Goal: Use online tool/utility: Use online tool/utility

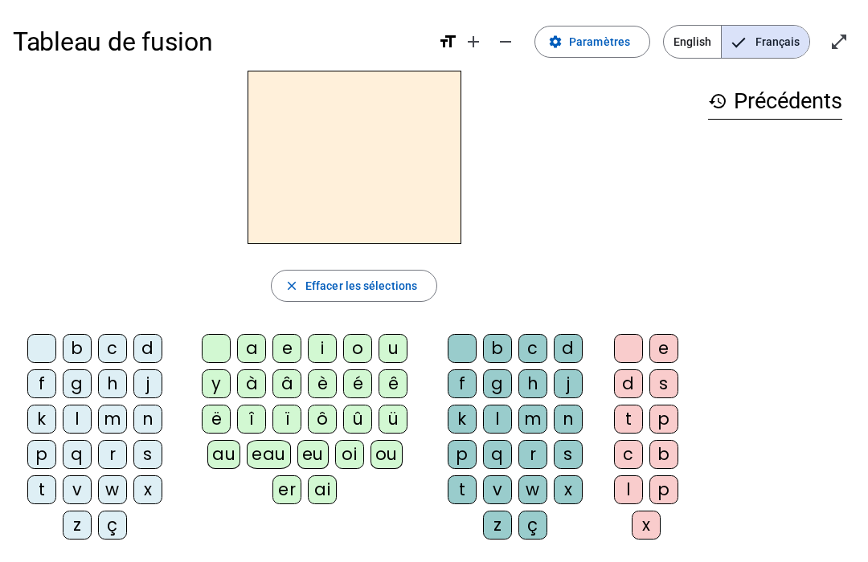
click at [78, 420] on div "l" at bounding box center [77, 419] width 29 height 29
click at [258, 349] on div "a" at bounding box center [251, 348] width 29 height 29
click at [534, 346] on div "c" at bounding box center [532, 348] width 29 height 29
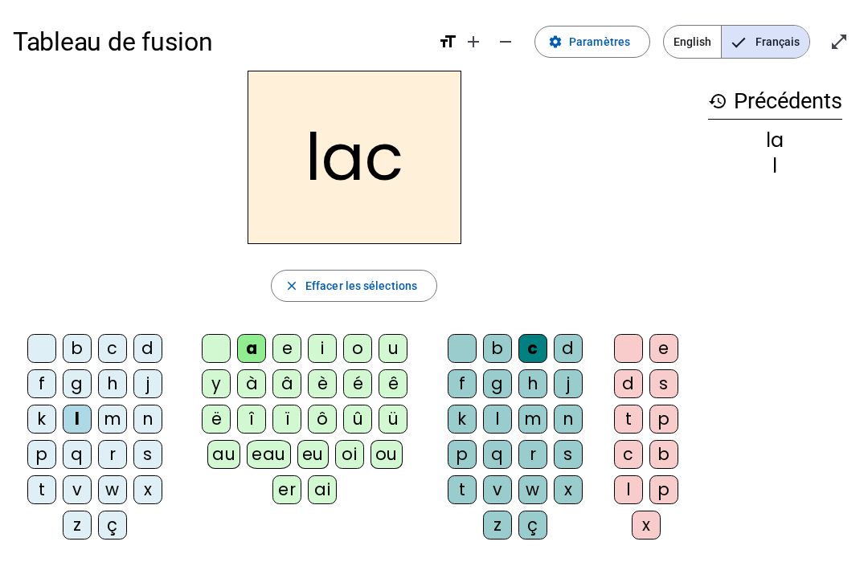
click at [390, 290] on span "Effacer les sélections" at bounding box center [361, 285] width 112 height 19
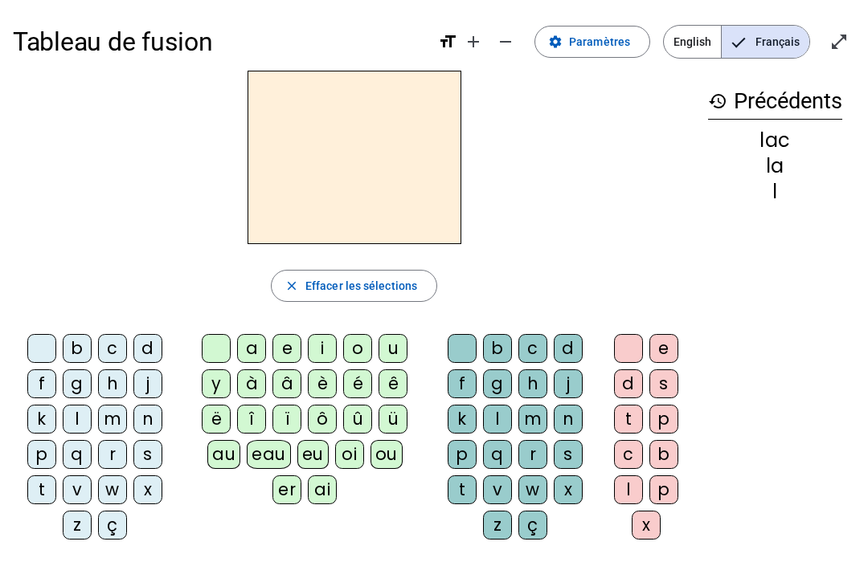
click at [78, 353] on div "b" at bounding box center [77, 348] width 29 height 29
click at [259, 339] on div "a" at bounding box center [251, 348] width 29 height 29
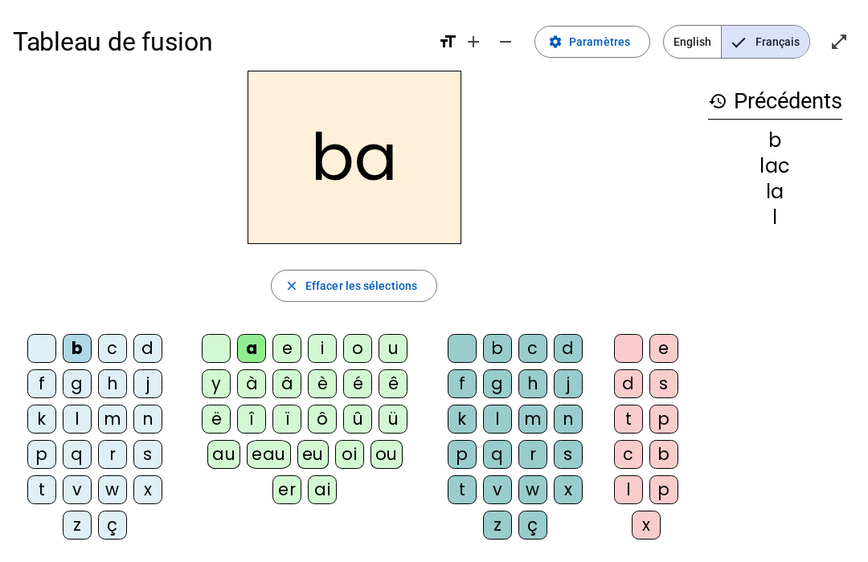
click at [534, 343] on div "c" at bounding box center [532, 348] width 29 height 29
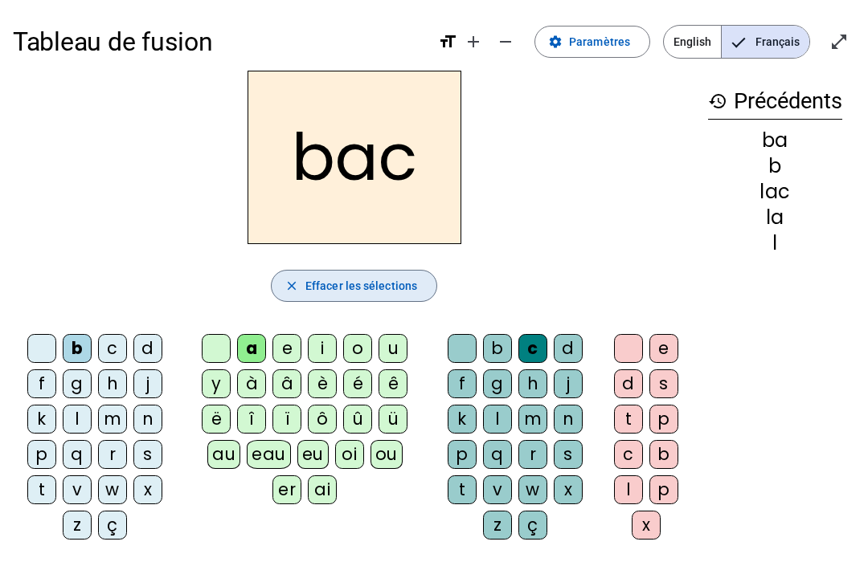
click at [392, 272] on span "button" at bounding box center [353, 286] width 165 height 39
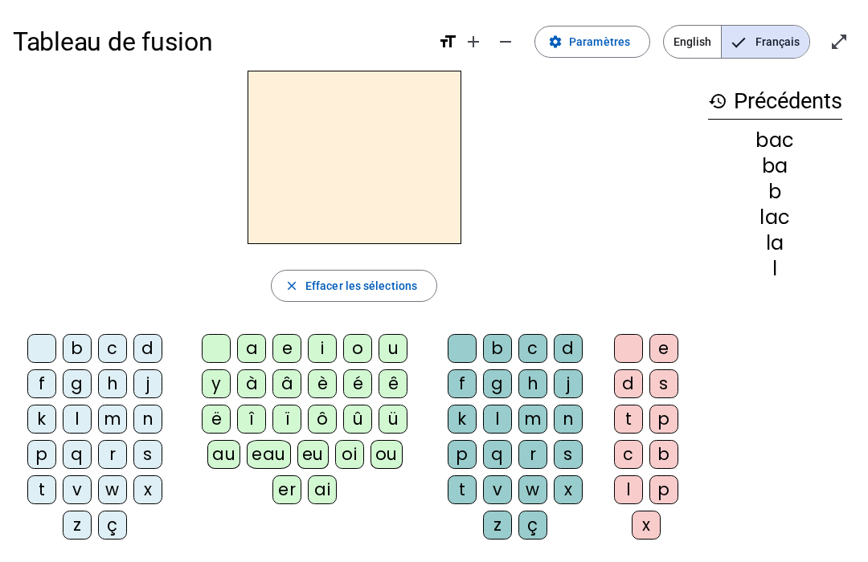
click at [91, 344] on div "b" at bounding box center [77, 348] width 29 height 29
click at [371, 343] on div "o" at bounding box center [357, 348] width 29 height 29
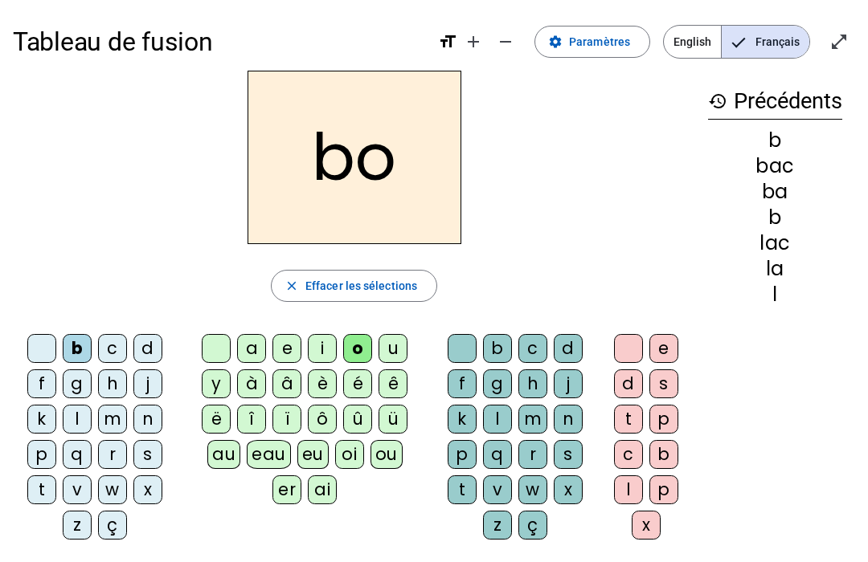
click at [553, 341] on div "d" at bounding box center [567, 348] width 29 height 29
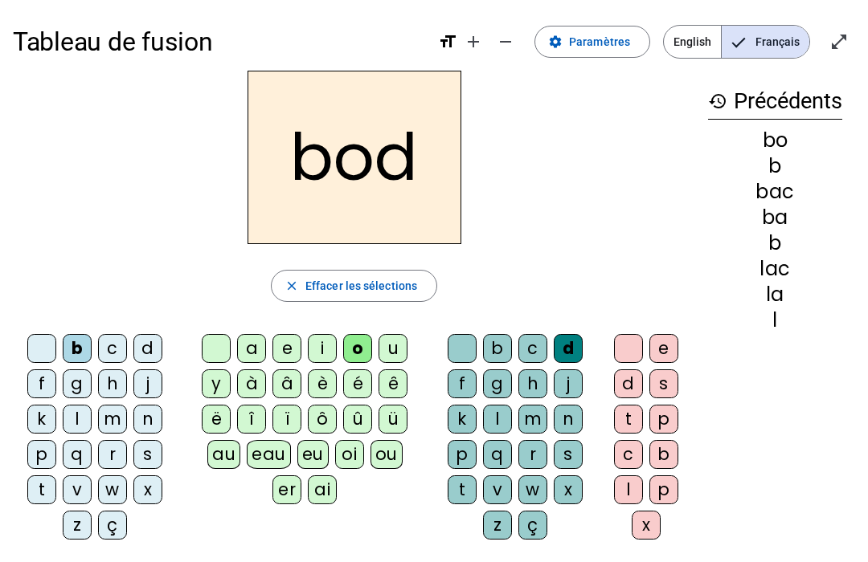
click at [390, 291] on span "Effacer les sélections" at bounding box center [361, 285] width 112 height 19
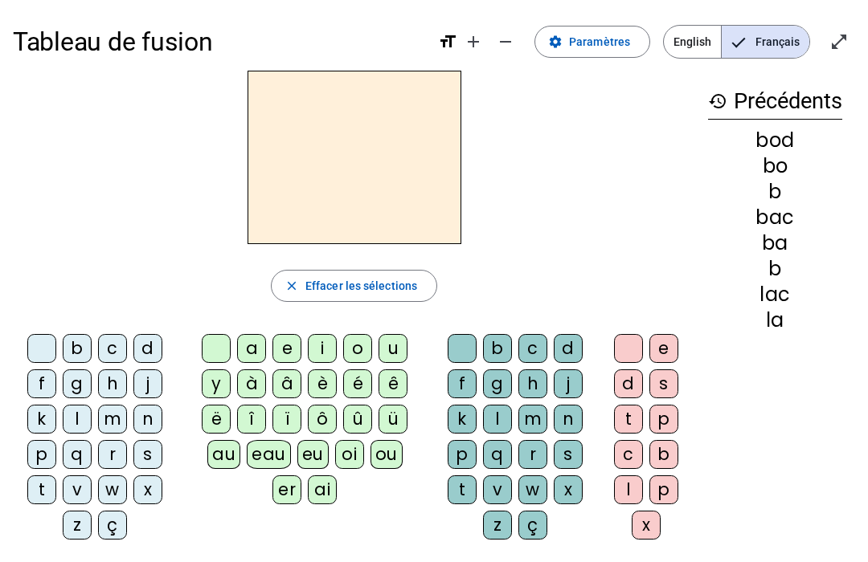
click at [84, 345] on div "b" at bounding box center [77, 348] width 29 height 29
click at [262, 342] on div "a" at bounding box center [251, 348] width 29 height 29
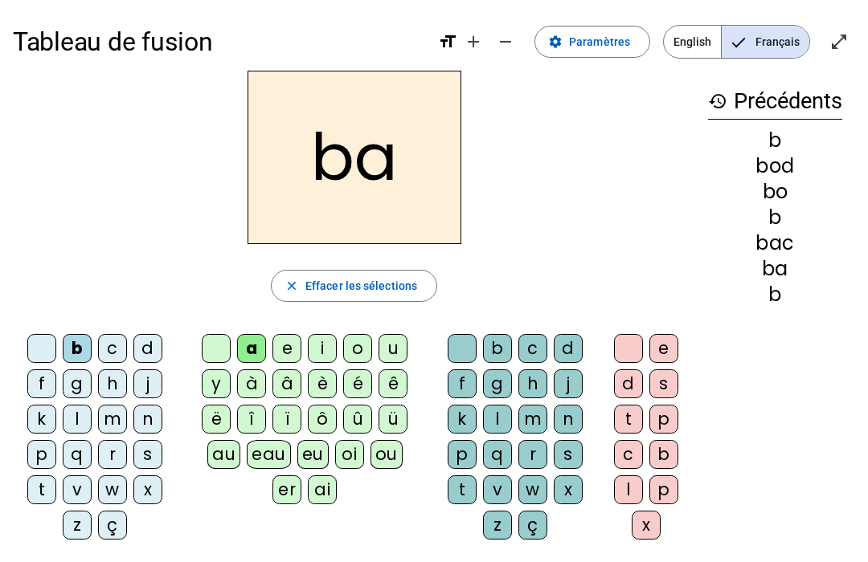
click at [537, 348] on div "c" at bounding box center [532, 348] width 29 height 29
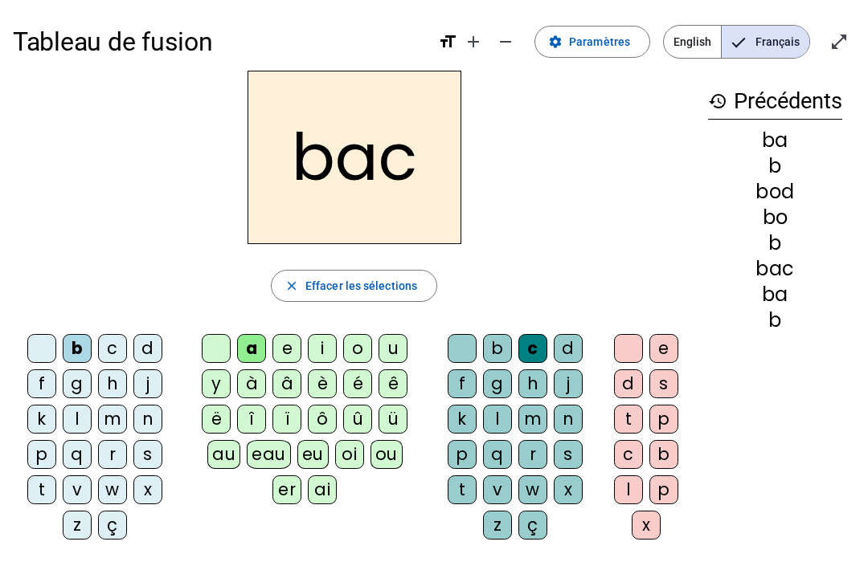
click at [404, 287] on span "Effacer les sélections" at bounding box center [361, 285] width 112 height 19
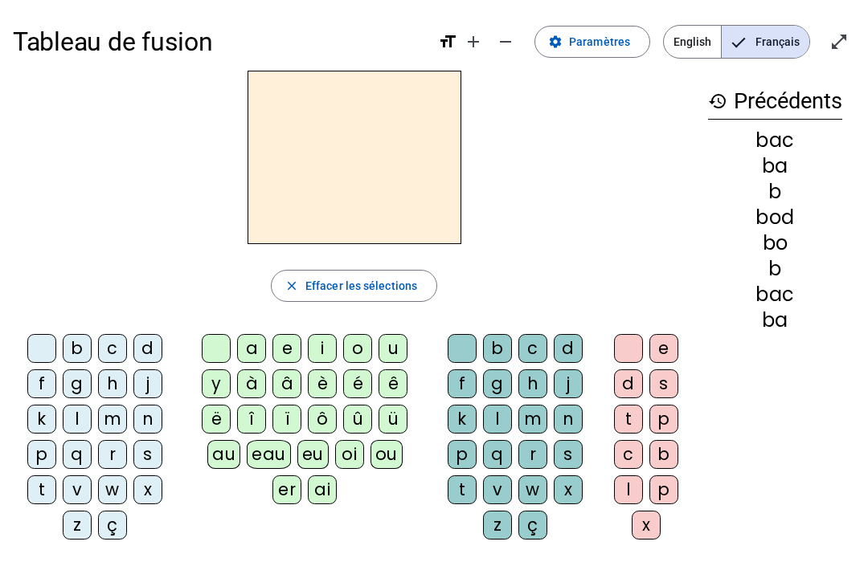
click at [80, 349] on div "b" at bounding box center [77, 348] width 29 height 29
click at [362, 343] on div "o" at bounding box center [357, 348] width 29 height 29
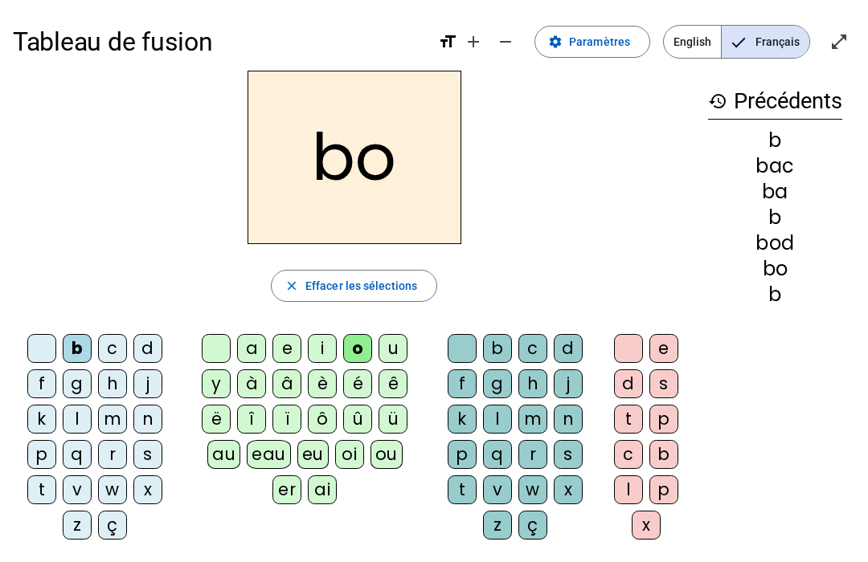
click at [529, 349] on div "c" at bounding box center [532, 348] width 29 height 29
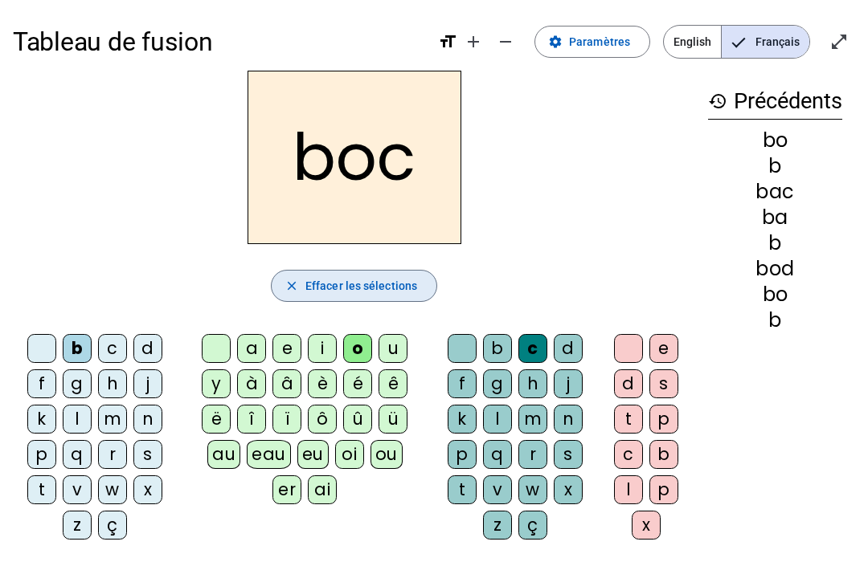
click at [378, 292] on span "Effacer les sélections" at bounding box center [361, 285] width 112 height 19
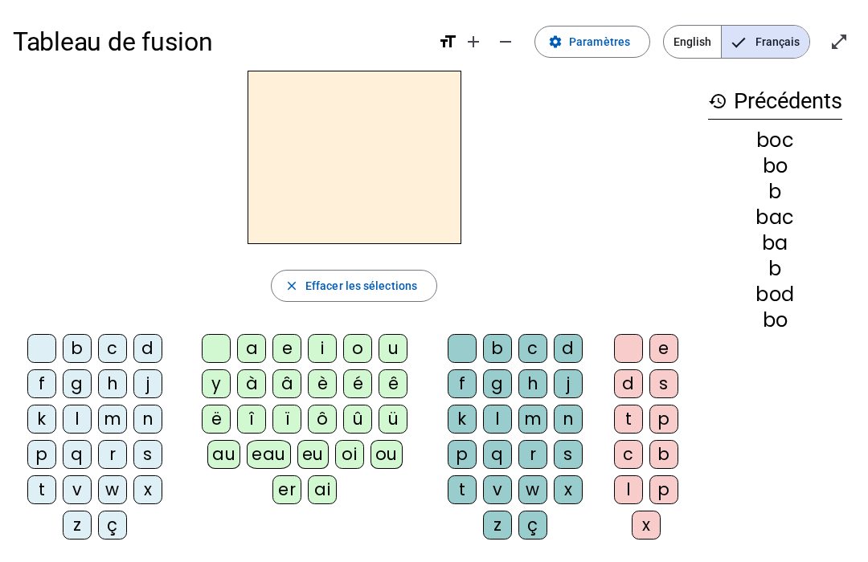
click at [80, 347] on div "b" at bounding box center [77, 348] width 29 height 29
click at [365, 349] on div "o" at bounding box center [357, 348] width 29 height 29
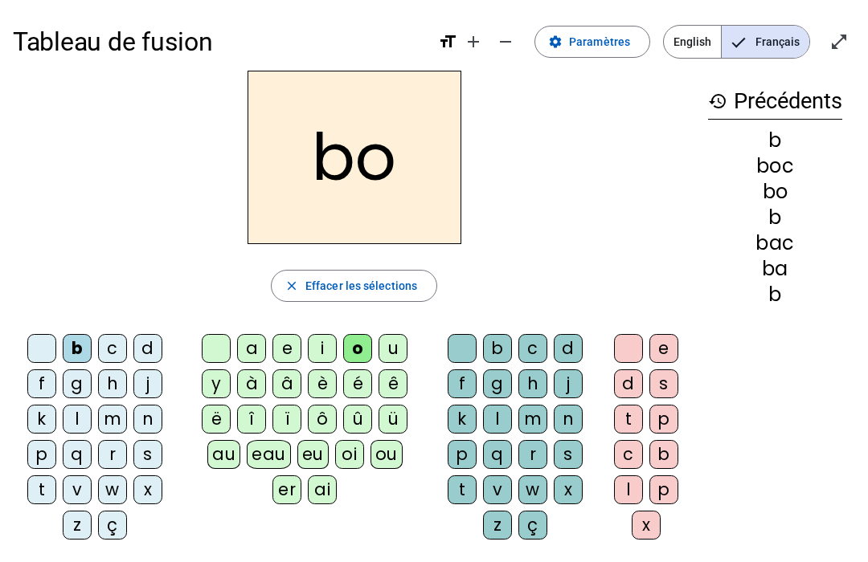
click at [499, 426] on div "l" at bounding box center [497, 419] width 29 height 29
